Goal: Task Accomplishment & Management: Use online tool/utility

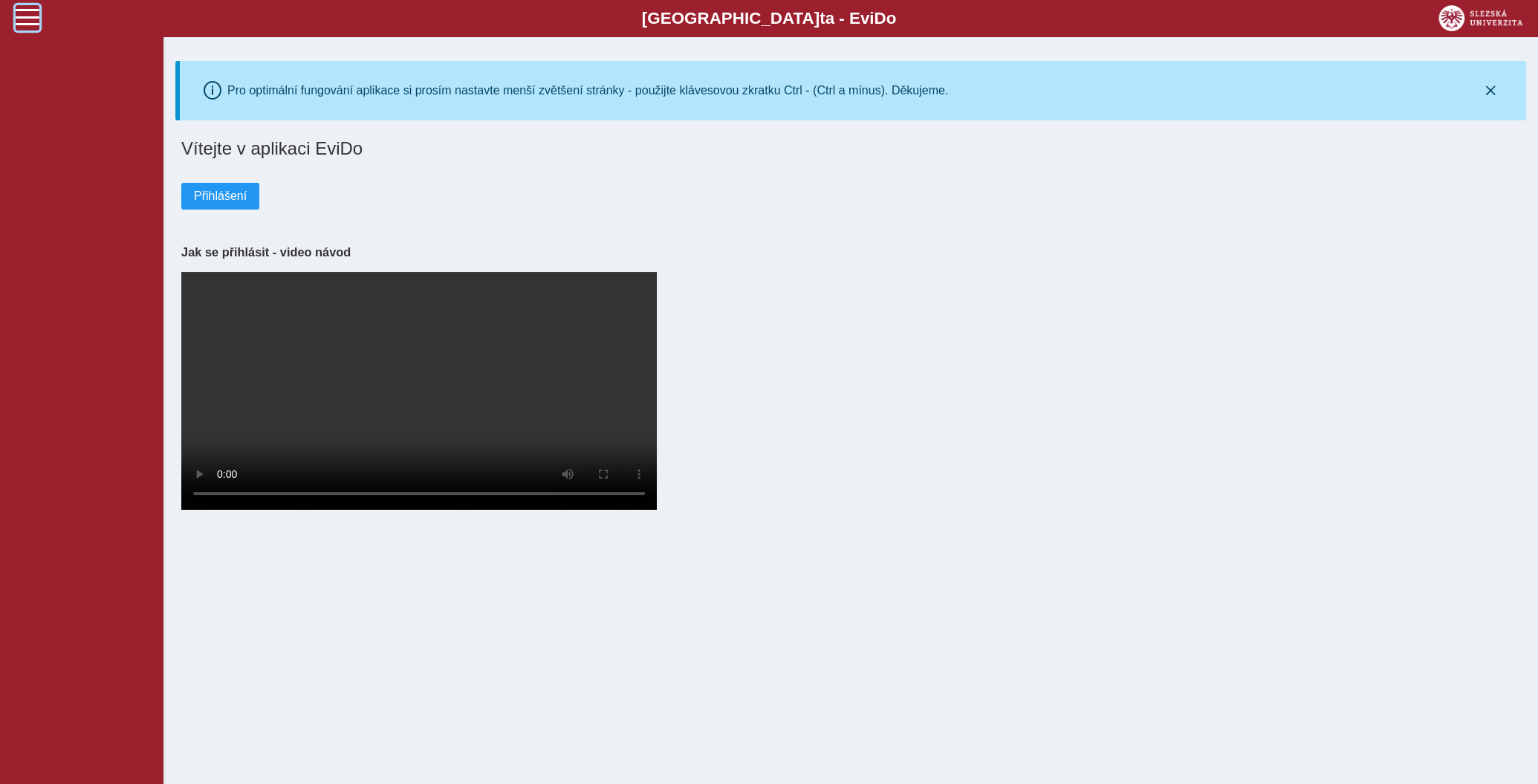
drag, startPoint x: 22, startPoint y: 23, endPoint x: 14, endPoint y: 20, distance: 8.5
click at [21, 22] on span at bounding box center [27, 17] width 24 height 24
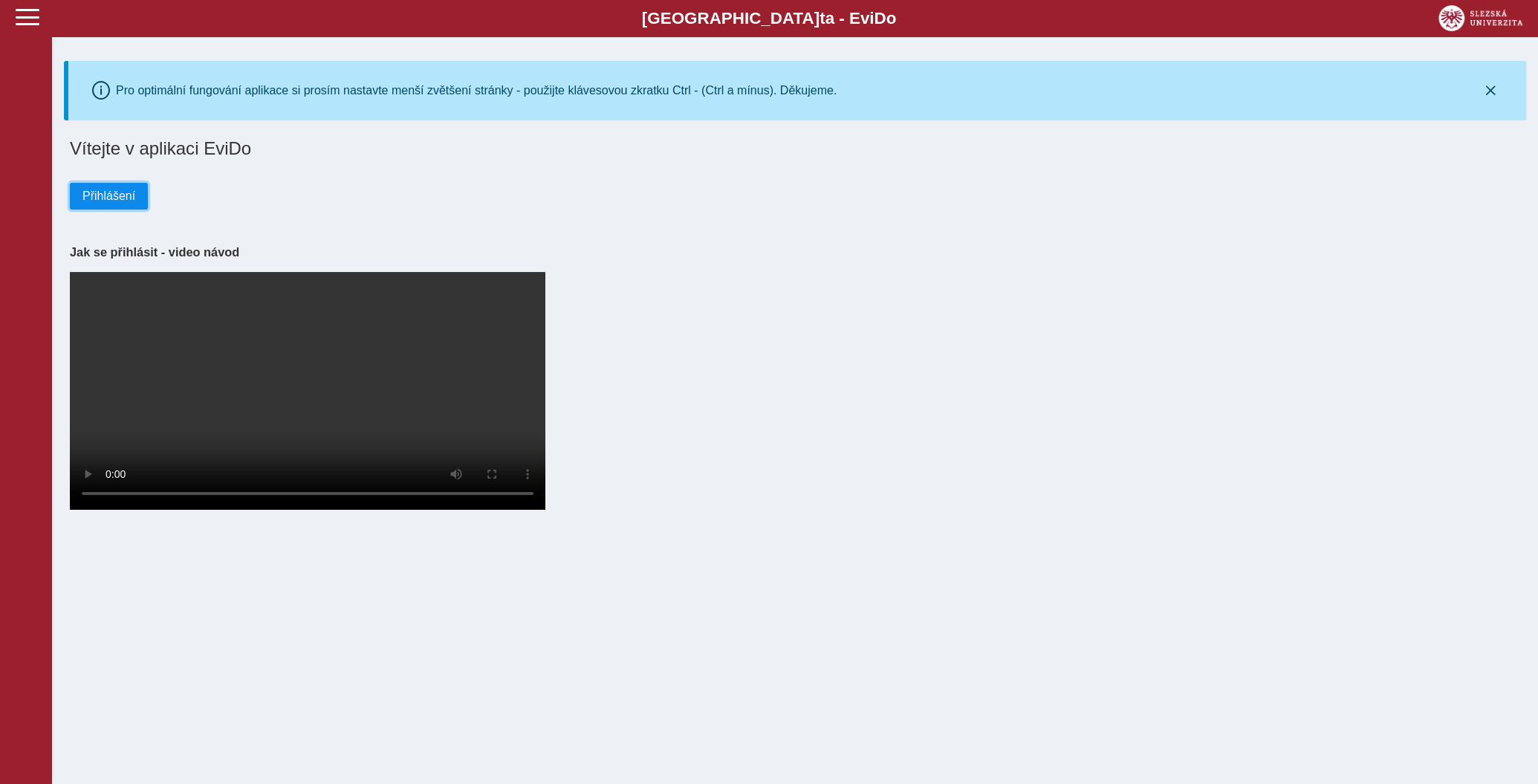
click at [123, 202] on span "Přihlášení" at bounding box center [109, 196] width 53 height 14
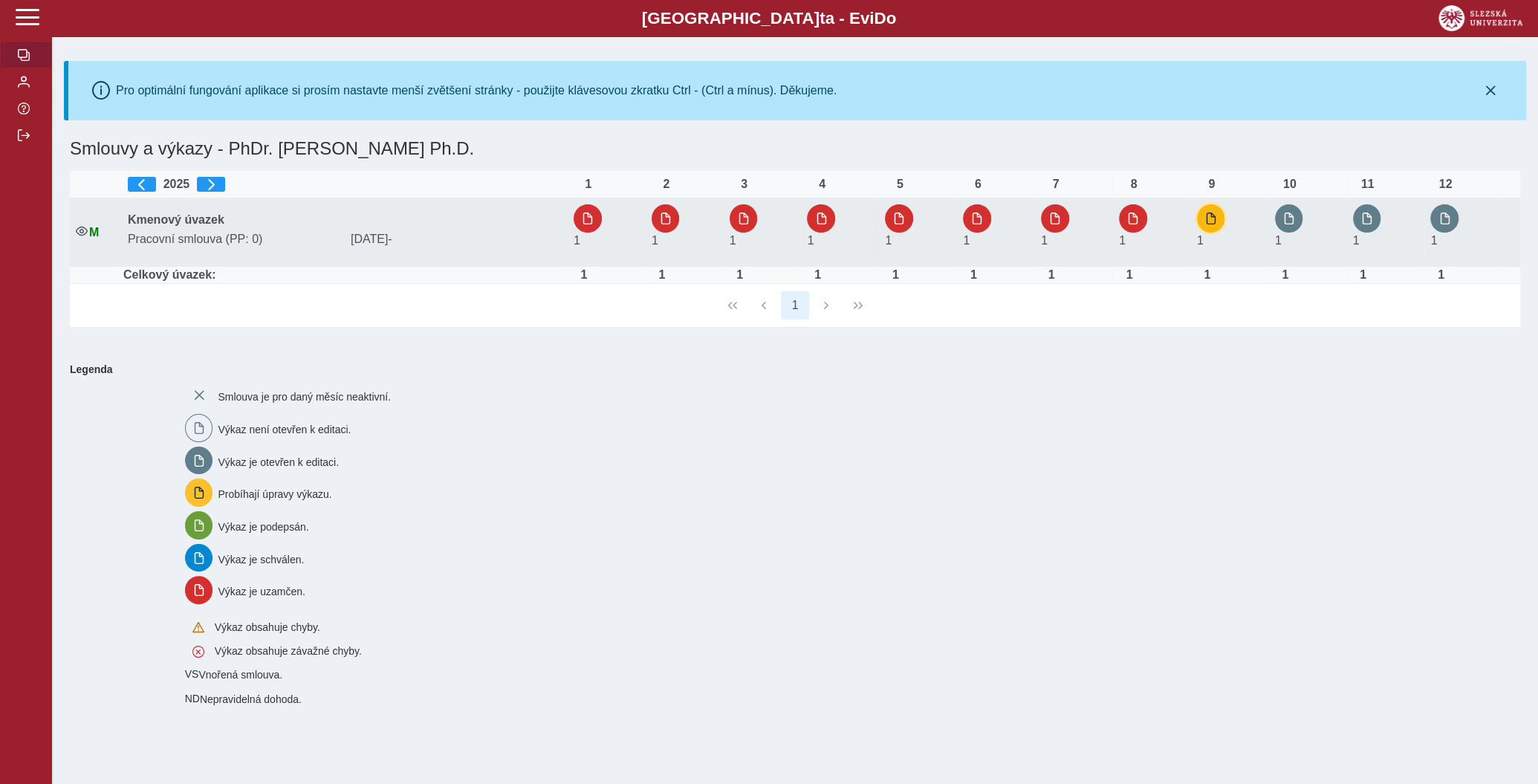
click at [1208, 213] on span "button" at bounding box center [1211, 218] width 12 height 12
